Goal: Task Accomplishment & Management: Complete application form

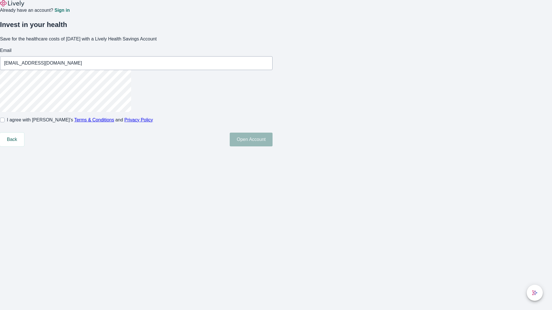
click at [5, 122] on input "I agree with Lively’s Terms & Conditions and Privacy Policy" at bounding box center [2, 120] width 5 height 5
checkbox input "true"
click at [272, 147] on button "Open Account" at bounding box center [251, 140] width 43 height 14
type input "[EMAIL_ADDRESS][DOMAIN_NAME]"
click at [5, 122] on input "I agree with Lively’s Terms & Conditions and Privacy Policy" at bounding box center [2, 120] width 5 height 5
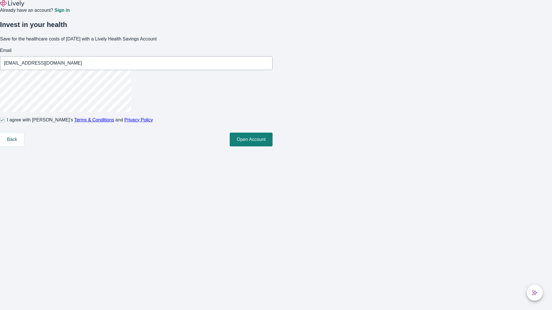
checkbox input "false"
type input "[EMAIL_ADDRESS][DOMAIN_NAME]"
click at [5, 122] on input "I agree with Lively’s Terms & Conditions and Privacy Policy" at bounding box center [2, 120] width 5 height 5
checkbox input "true"
click at [272, 147] on button "Open Account" at bounding box center [251, 140] width 43 height 14
